Goal: Book appointment/travel/reservation

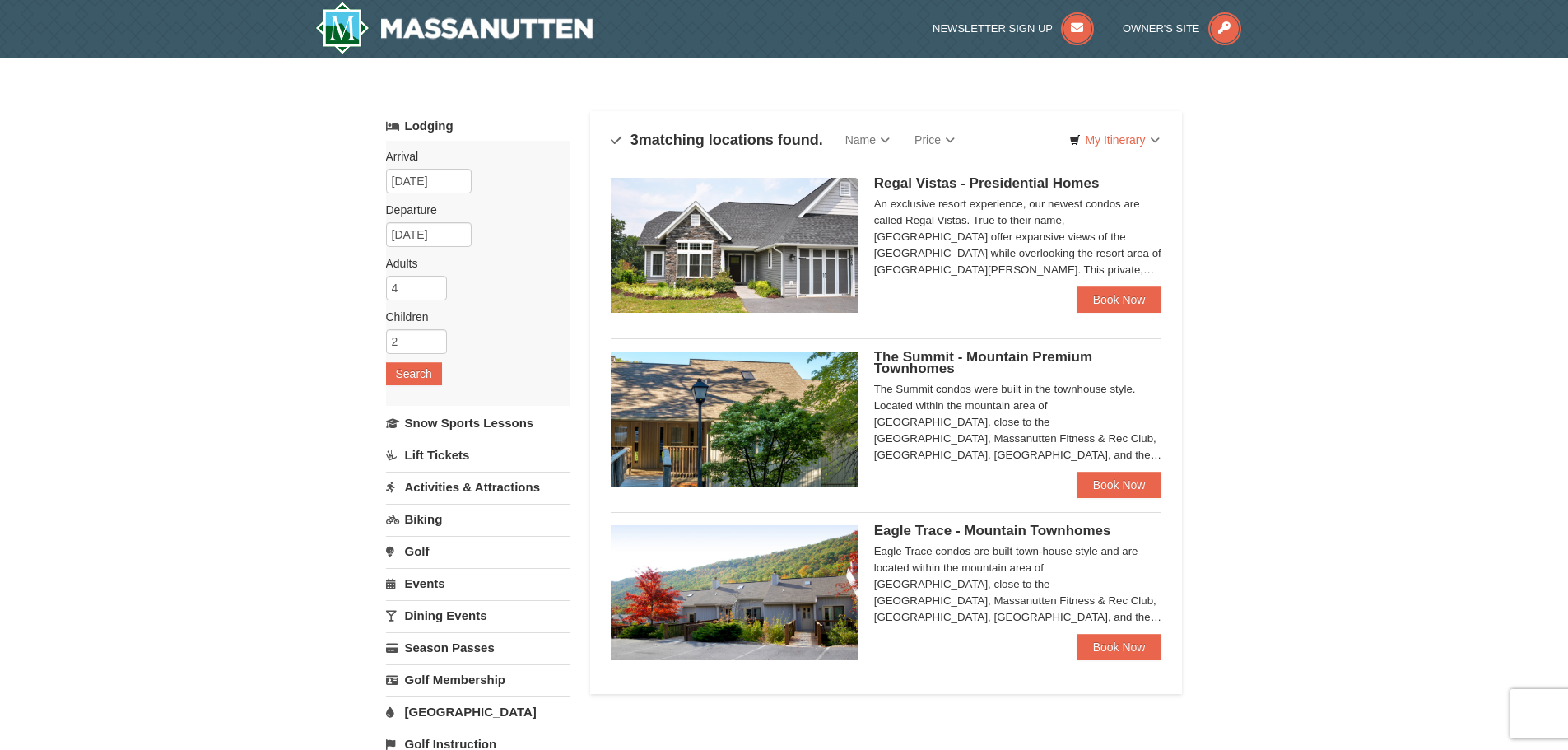
click at [1043, 186] on span "Regal Vistas - Presidential Homes" at bounding box center [987, 183] width 225 height 16
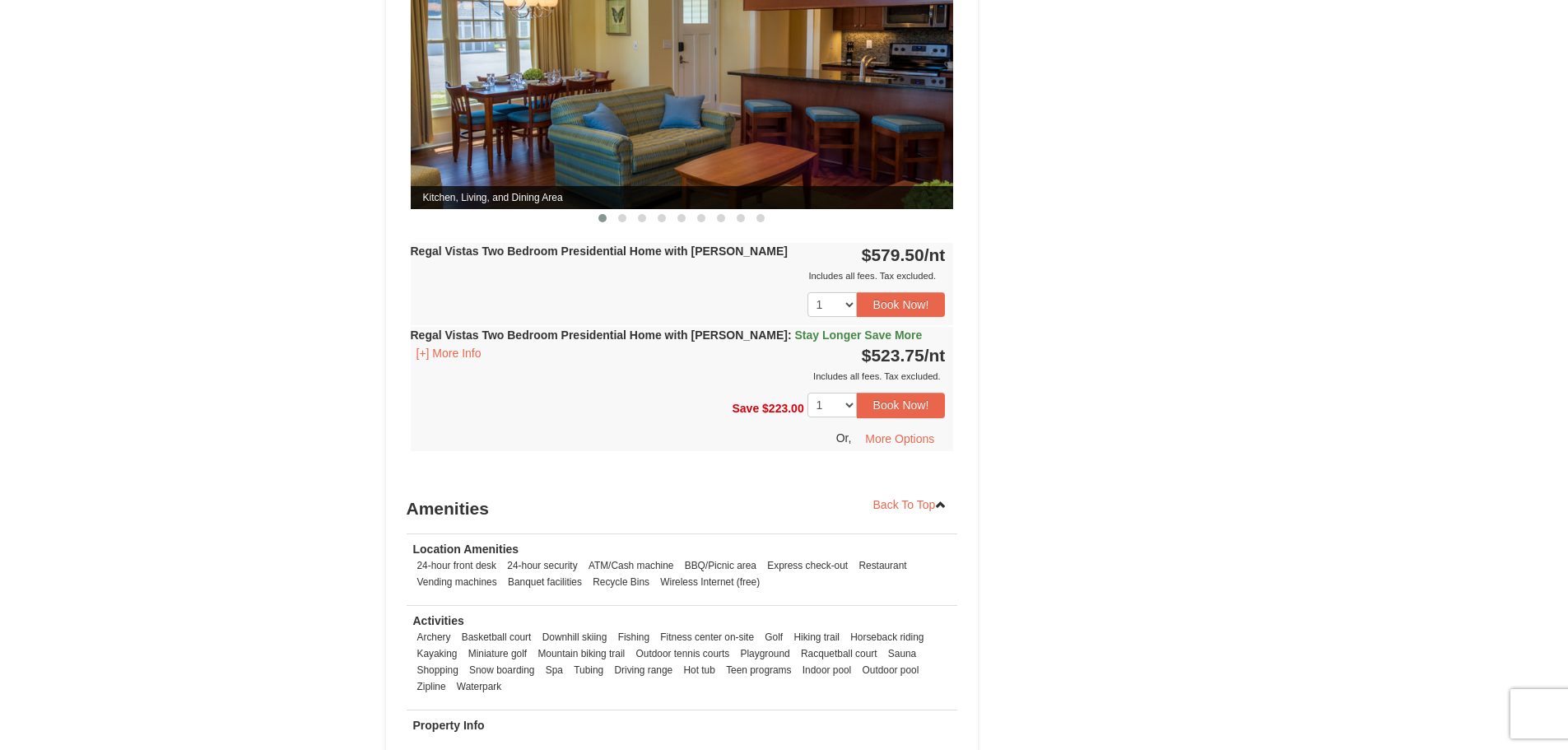
scroll to position [823, 0]
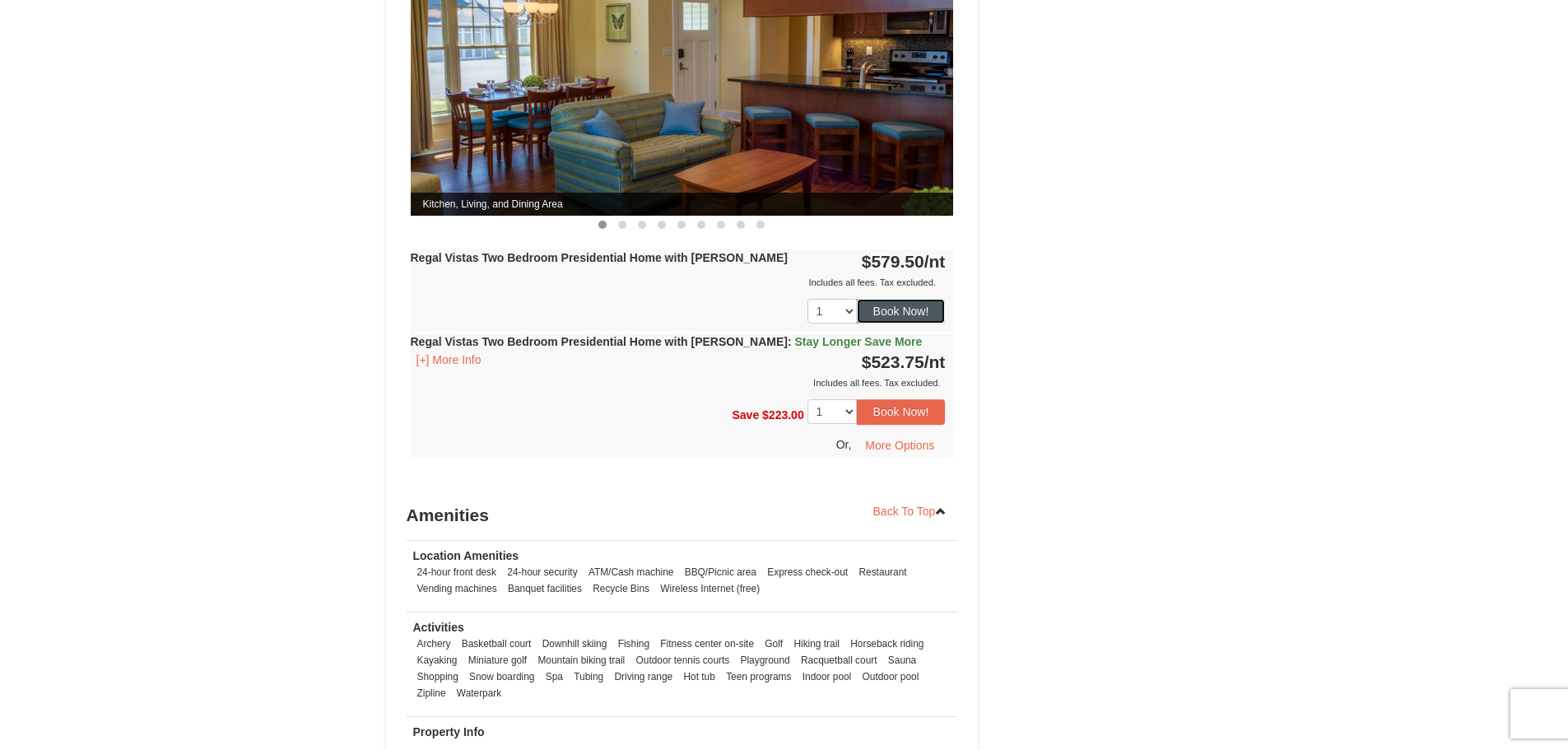
click at [899, 299] on button "Book Now!" at bounding box center [901, 312] width 89 height 25
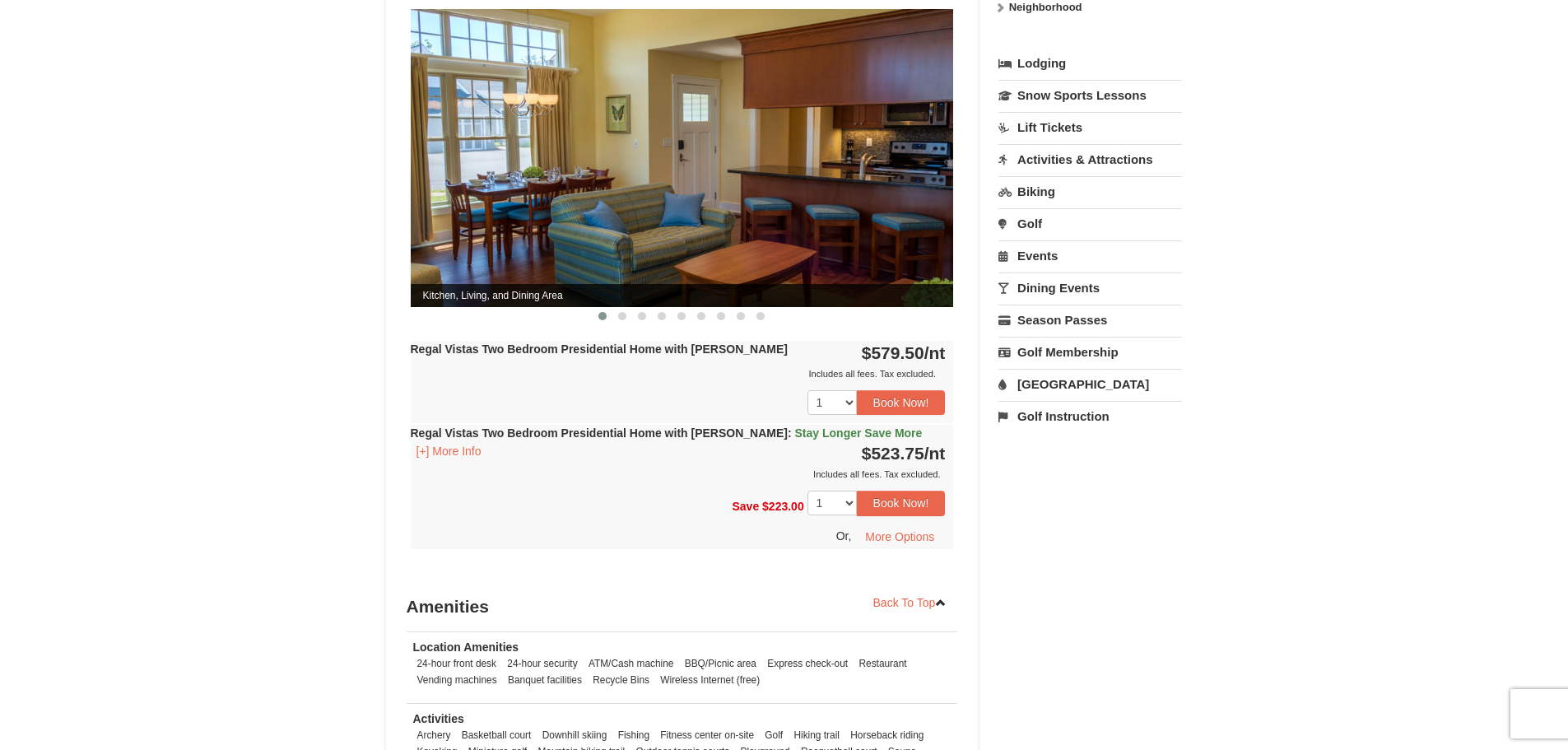
scroll to position [408, 0]
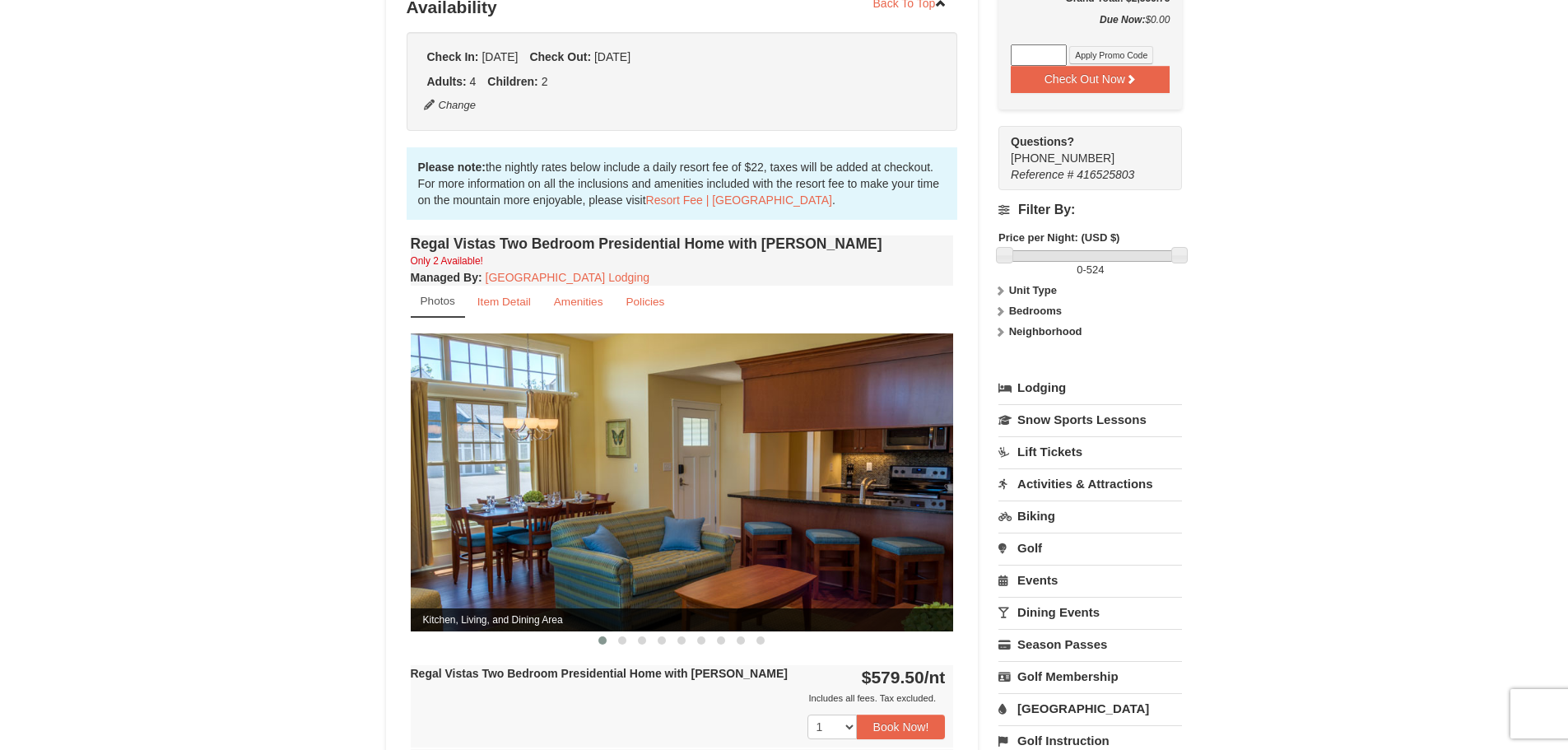
click at [1057, 694] on link "[GEOGRAPHIC_DATA]" at bounding box center [1091, 708] width 184 height 31
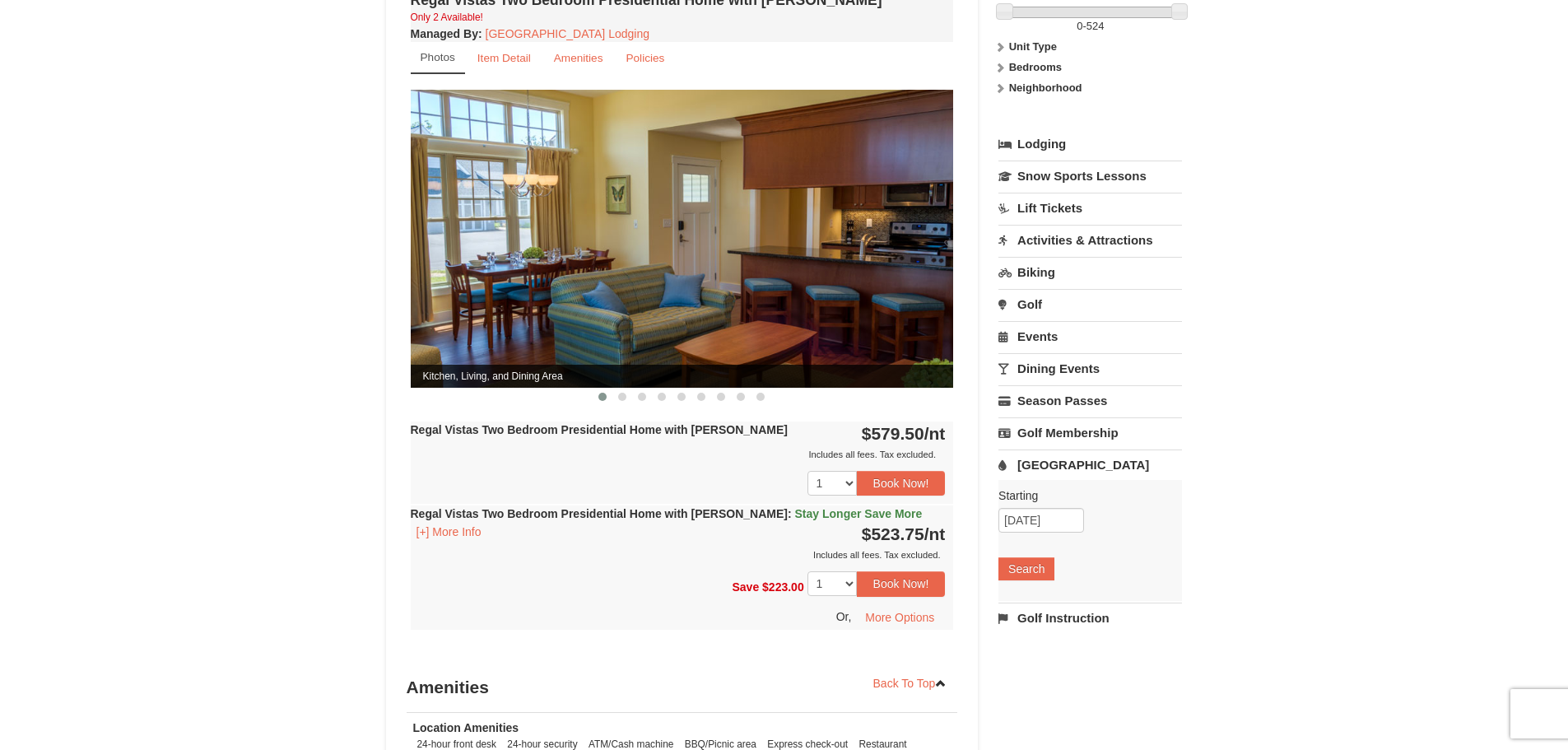
scroll to position [655, 0]
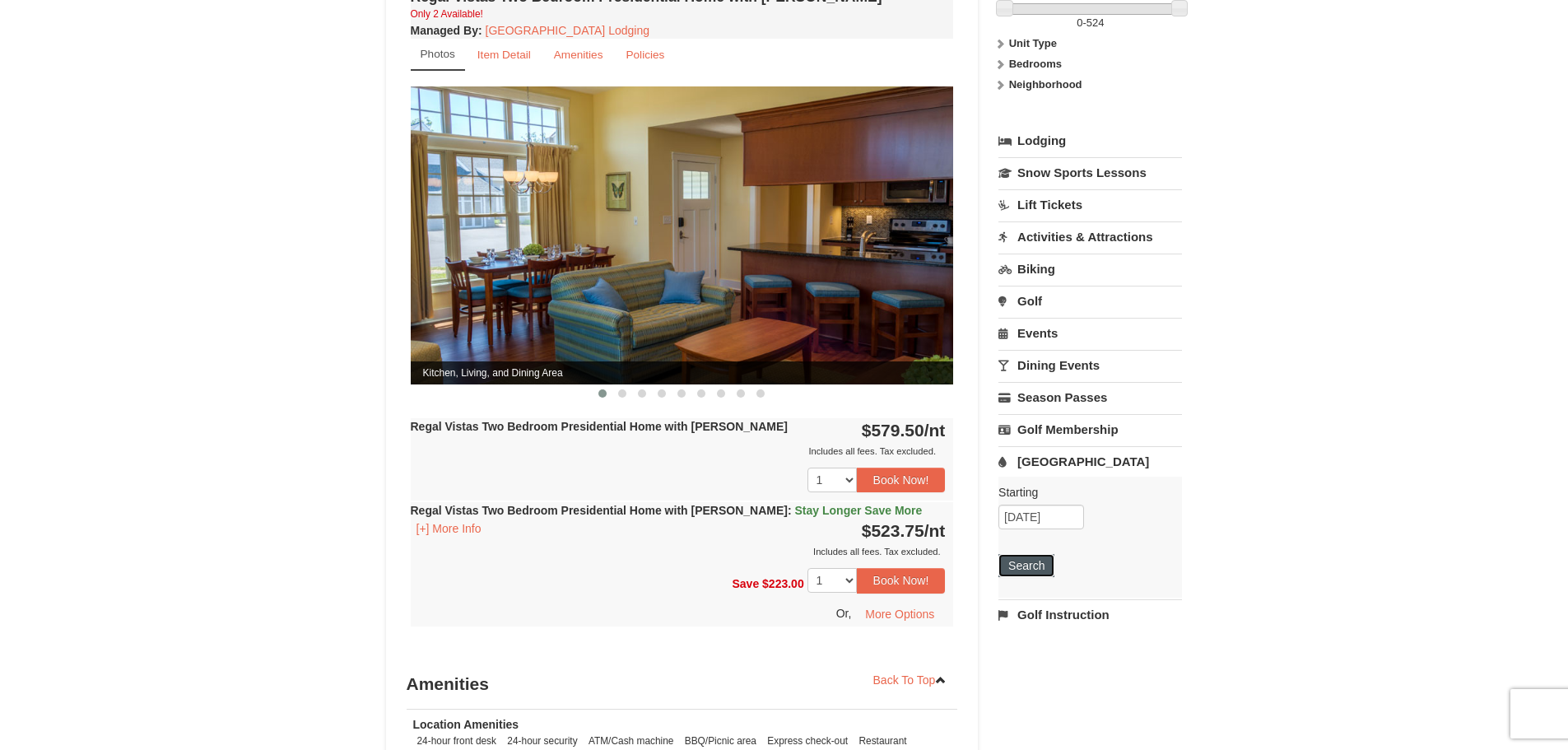
click at [1033, 556] on button "Search" at bounding box center [1027, 566] width 56 height 23
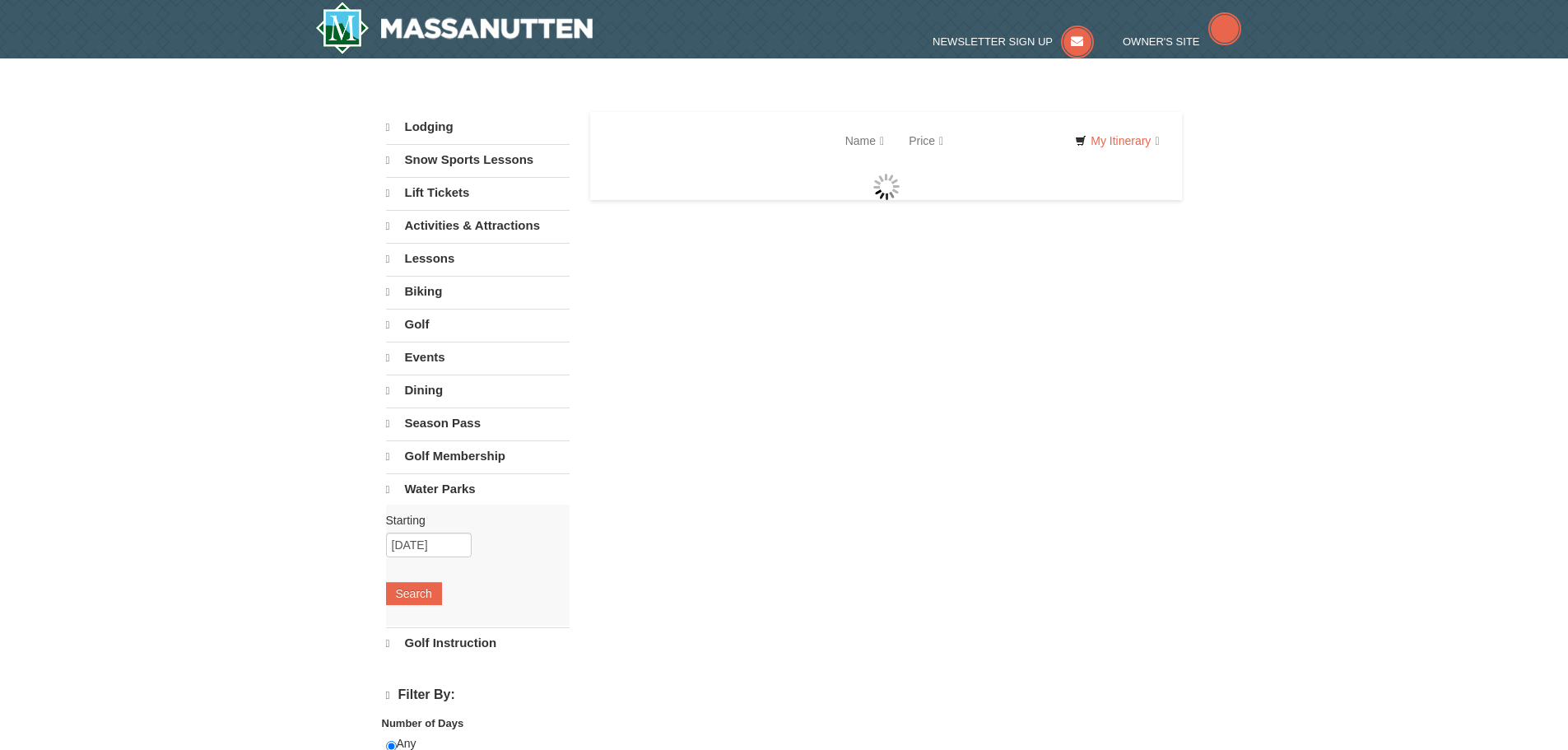
select select "10"
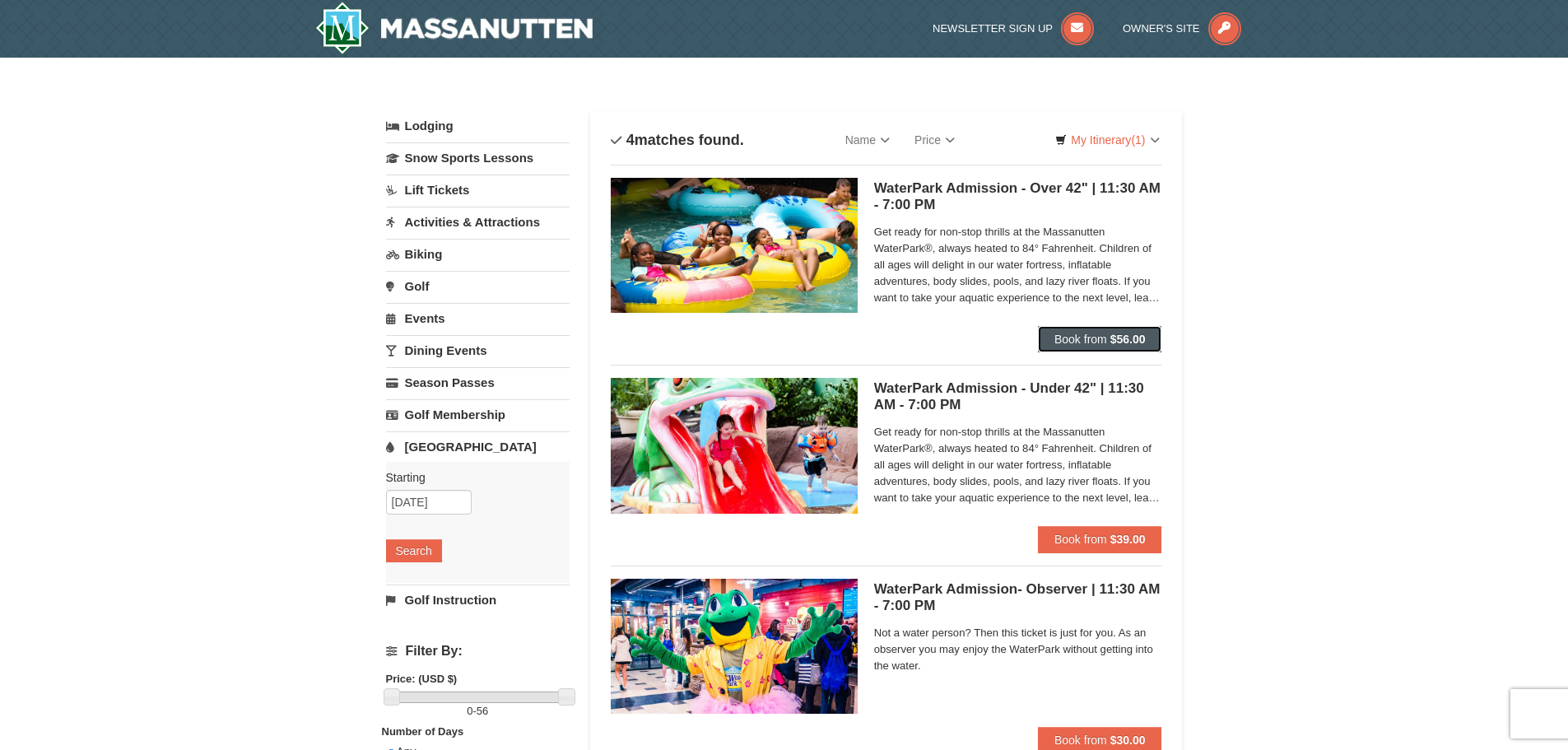
click at [1121, 336] on strong "$56.00" at bounding box center [1128, 339] width 36 height 13
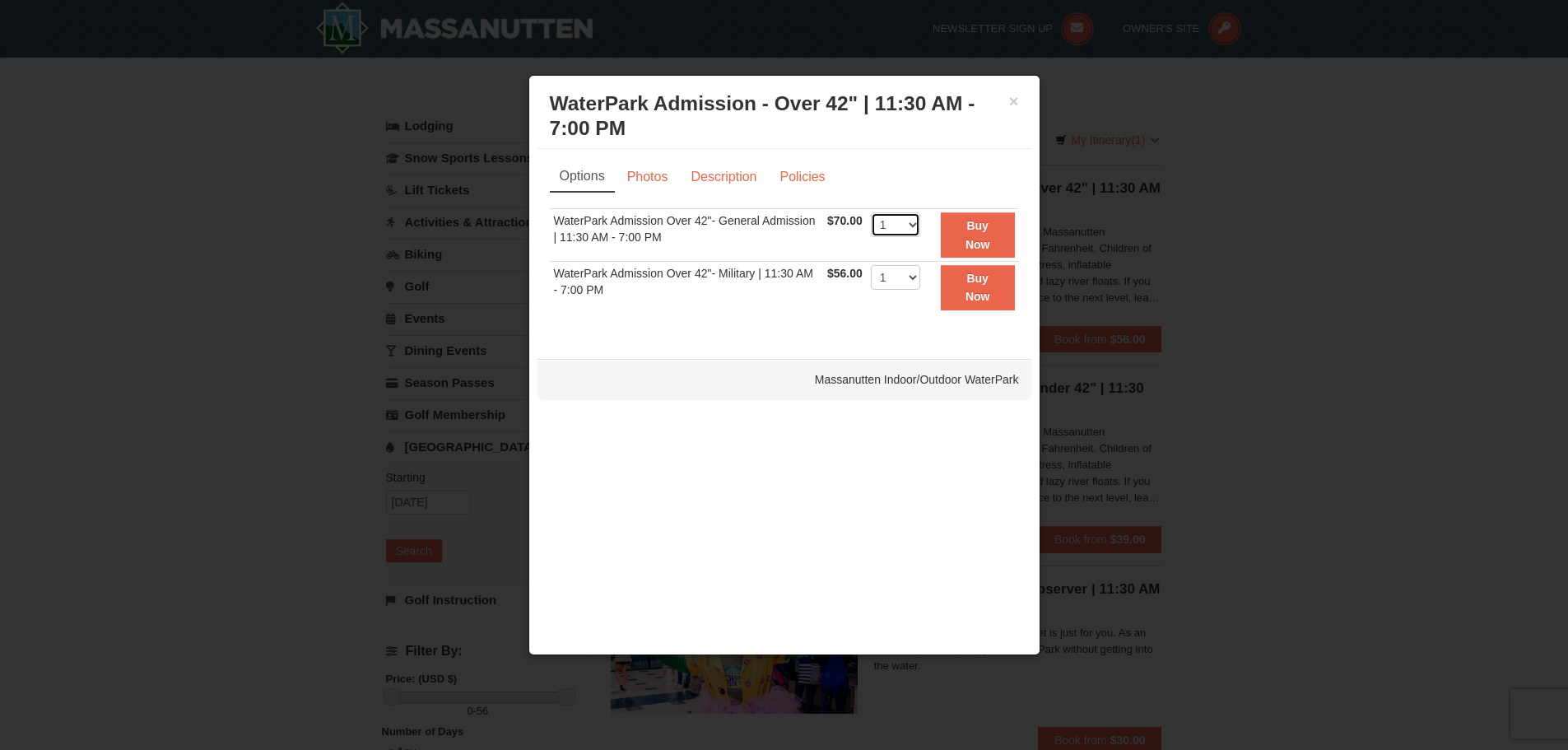
click at [910, 232] on select "1 2 3 4 5 6 7 8 9 10 11 12 13 14 15 16 17 18 19 20 21 22" at bounding box center [896, 225] width 50 height 25
select select "5"
click at [871, 212] on select "1 2 3 4 5 6 7 8 9 10 11 12 13 14 15 16 17 18 19 20 21 22" at bounding box center [896, 225] width 50 height 25
click at [992, 227] on button "Buy Now" at bounding box center [977, 235] width 74 height 46
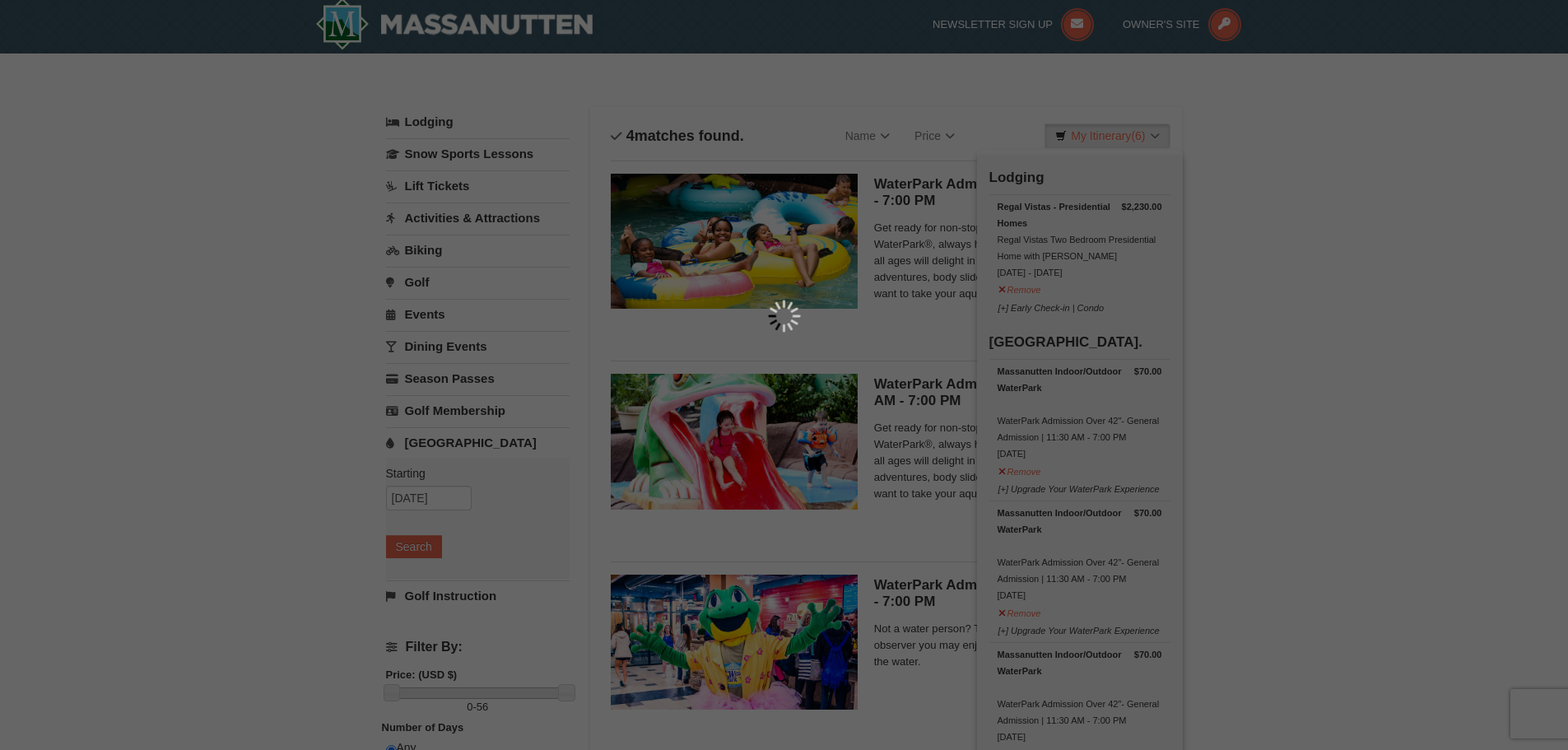
scroll to position [5, 0]
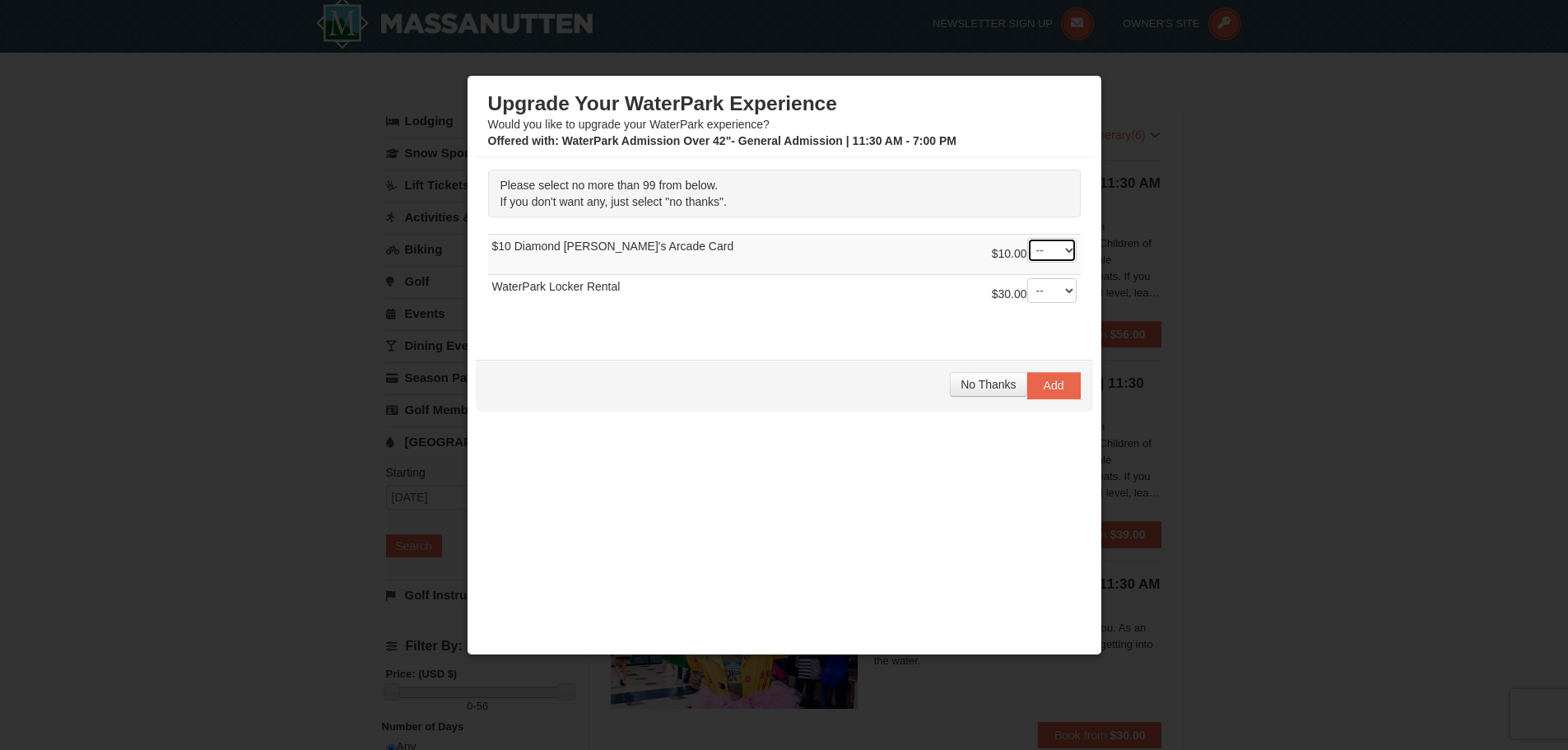
click at [1046, 252] on select "-- 01 02 03 04 05 06 07 08" at bounding box center [1053, 250] width 50 height 25
click at [970, 390] on span "No Thanks" at bounding box center [988, 385] width 56 height 13
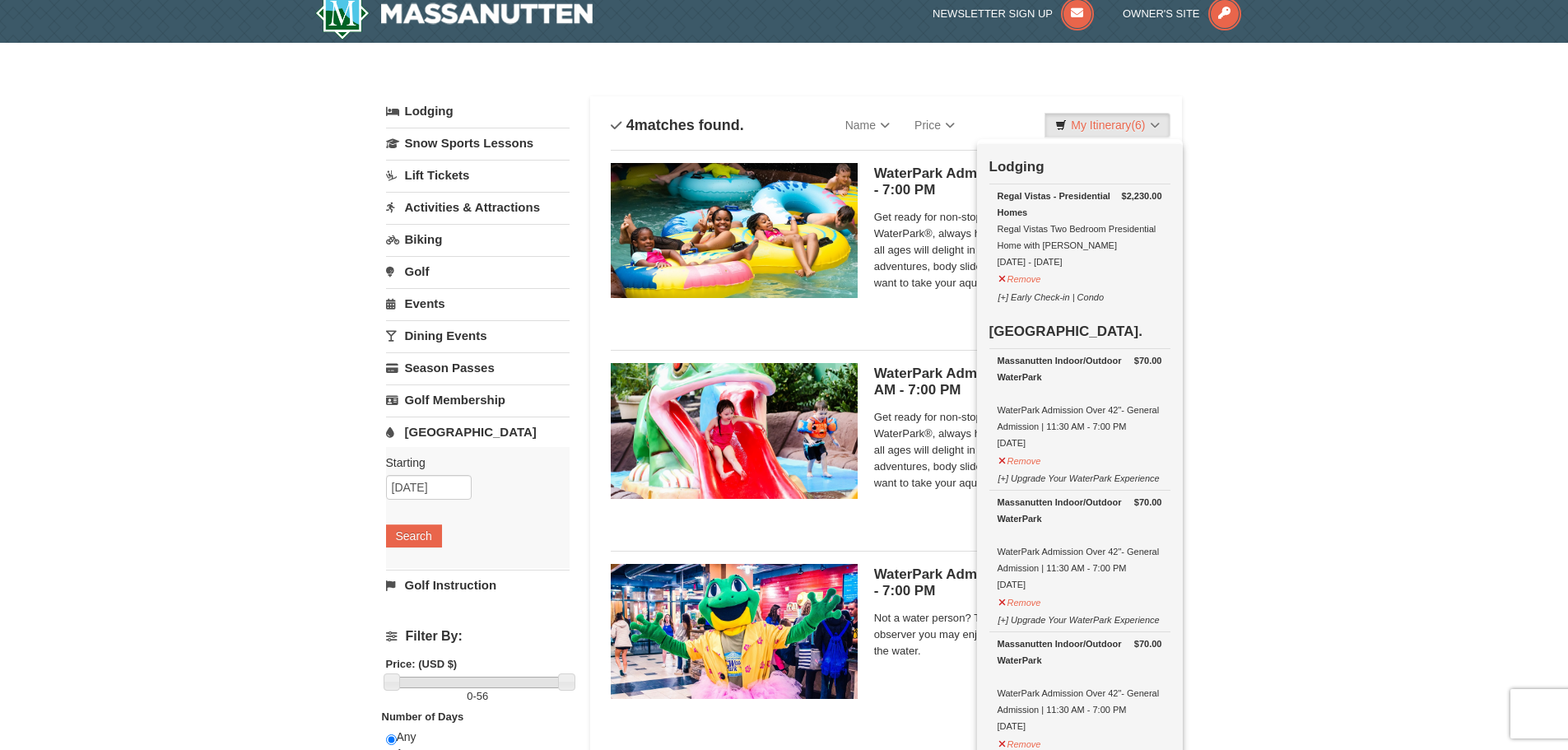
scroll to position [0, 0]
